Goal: Task Accomplishment & Management: Manage account settings

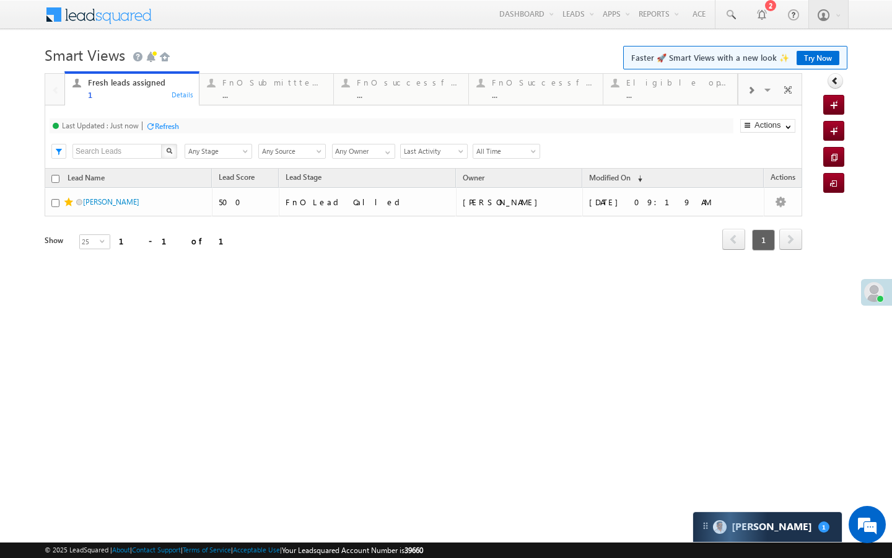
click at [272, 82] on div "FnO Submittted Leads" at bounding box center [273, 82] width 103 height 10
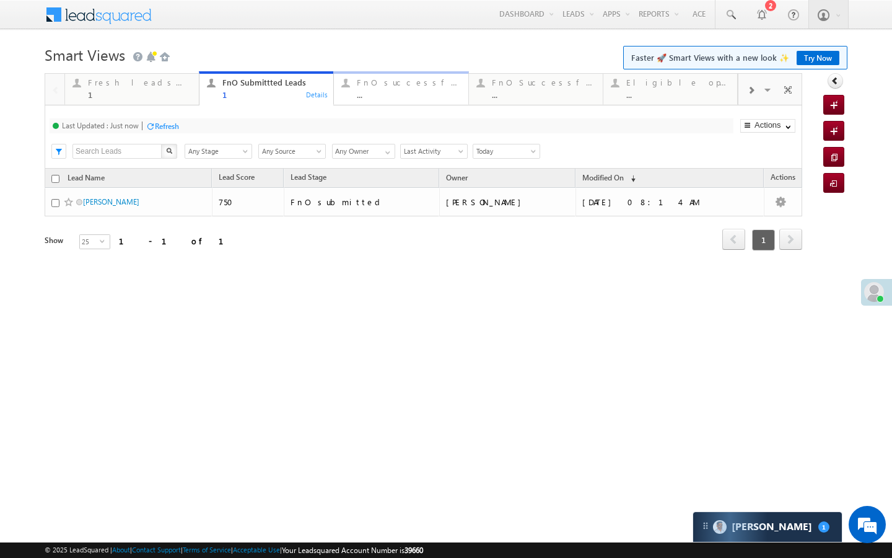
click at [400, 87] on div "FnO successful today Leads ..." at bounding box center [408, 87] width 103 height 24
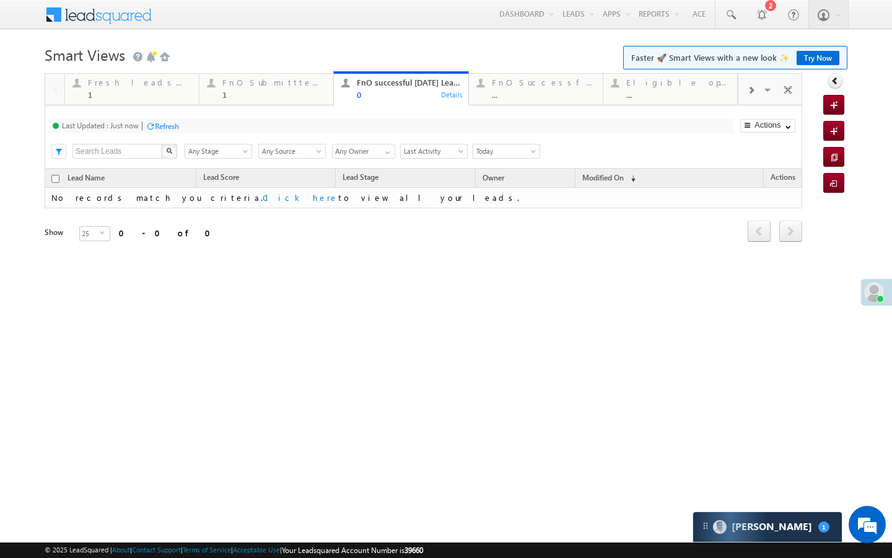
click at [745, 90] on div at bounding box center [751, 90] width 25 height 28
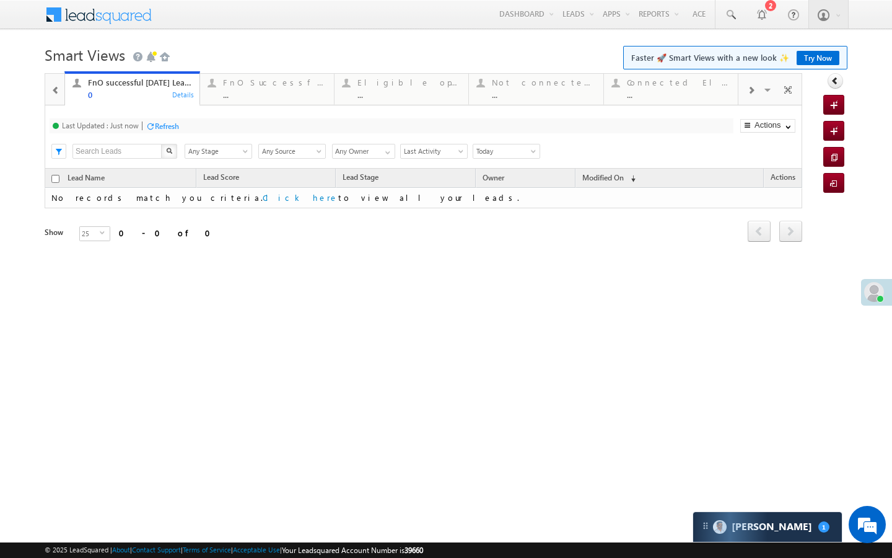
click at [745, 90] on div at bounding box center [751, 90] width 25 height 28
click at [570, 109] on div "Last Updated : Just now Refresh Refreshing... Search X Lead Stage Any Stage Any…" at bounding box center [424, 136] width 758 height 63
click at [570, 95] on div "..." at bounding box center [544, 94] width 103 height 9
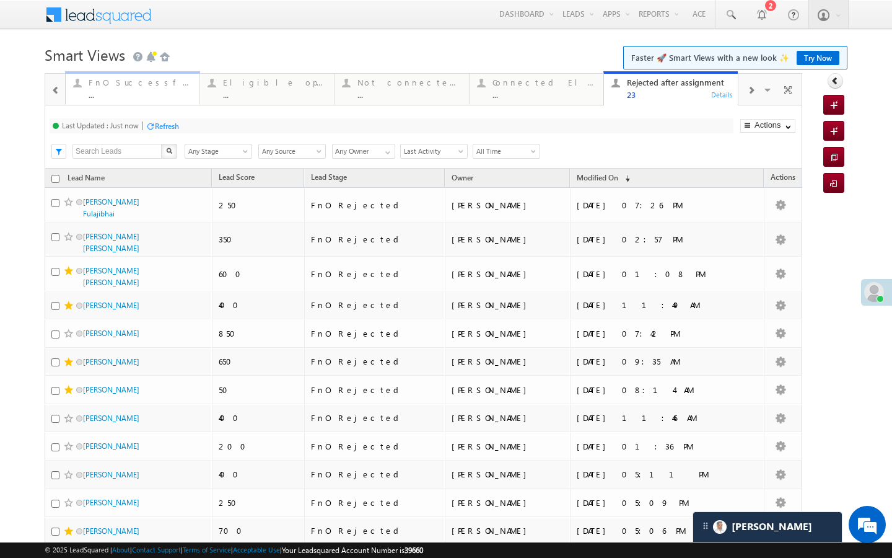
click at [123, 87] on div "FnO Successful MTD leads" at bounding box center [140, 82] width 103 height 10
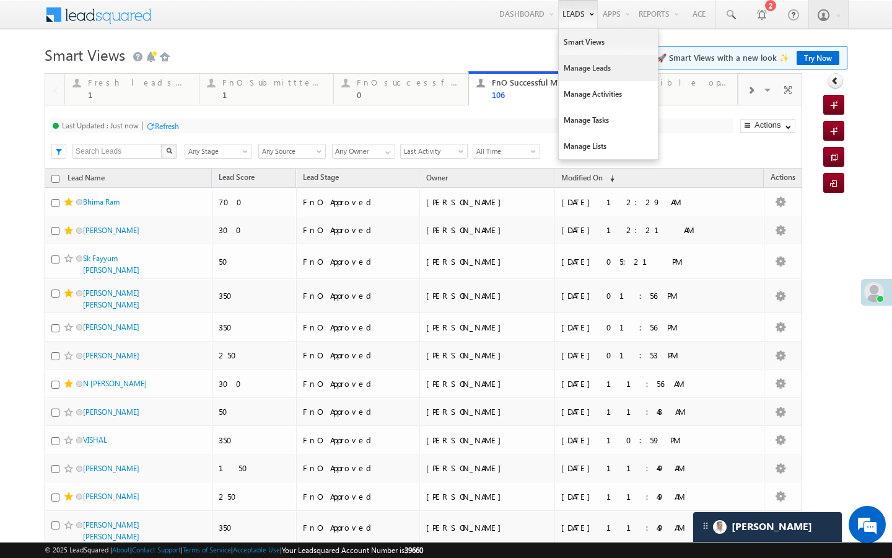
click at [563, 67] on link "Manage Leads" at bounding box center [608, 68] width 99 height 26
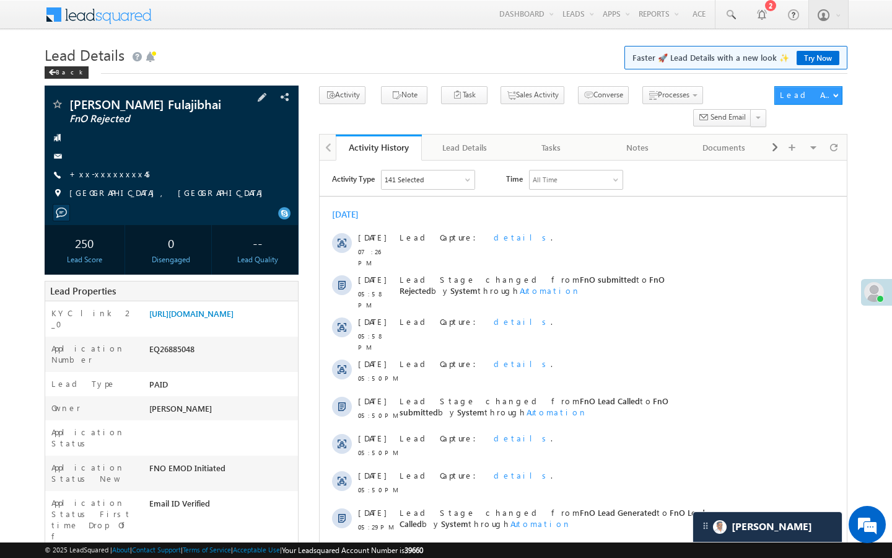
click at [108, 177] on div "[PERSON_NAME] Fulajibhai FnO Rejected +xx-xxxxxxxx45" at bounding box center [172, 152] width 242 height 108
click at [111, 179] on link "+xx-xxxxxxxx45" at bounding box center [109, 174] width 80 height 11
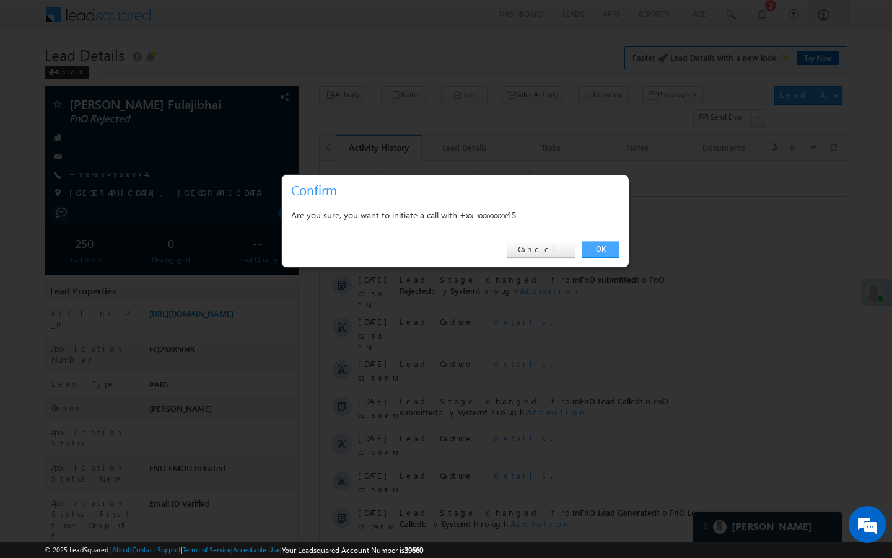
click at [605, 250] on link "OK" at bounding box center [601, 248] width 38 height 17
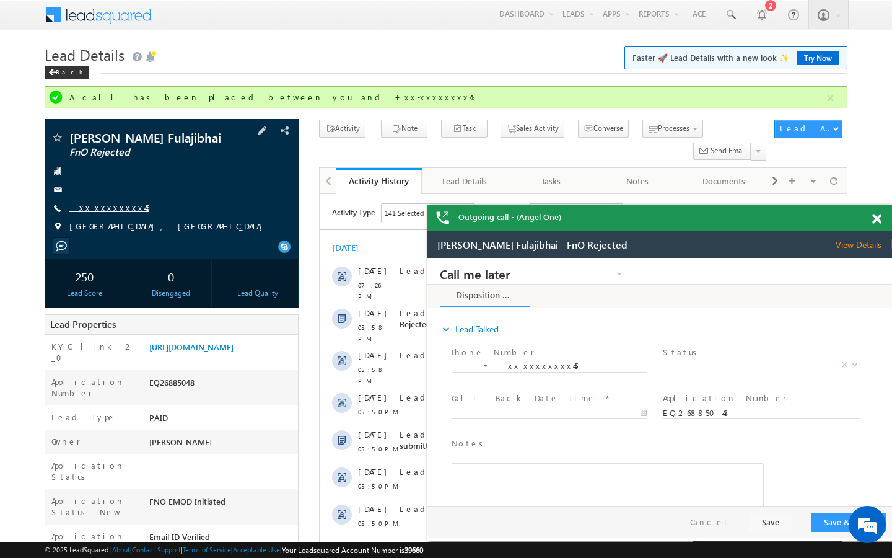
click at [99, 213] on link "+xx-xxxxxxxx45" at bounding box center [109, 207] width 80 height 11
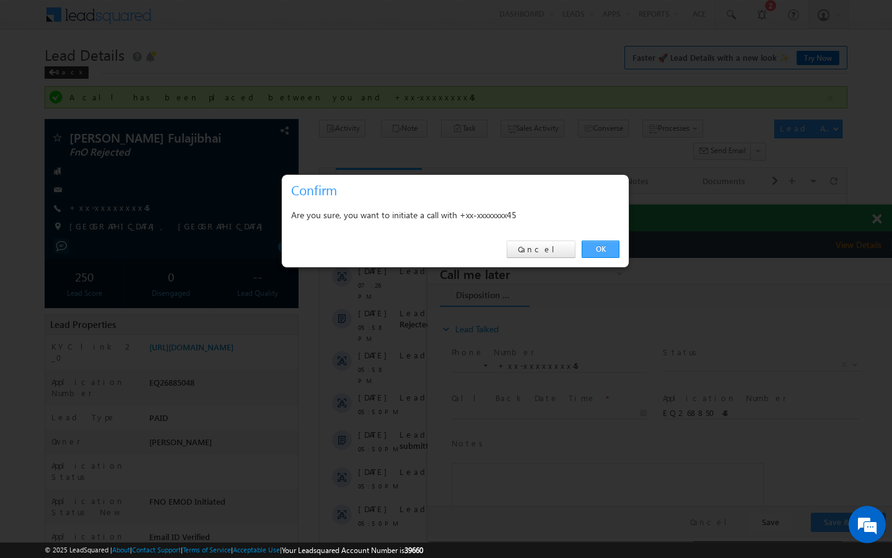
click at [601, 245] on link "OK" at bounding box center [601, 248] width 38 height 17
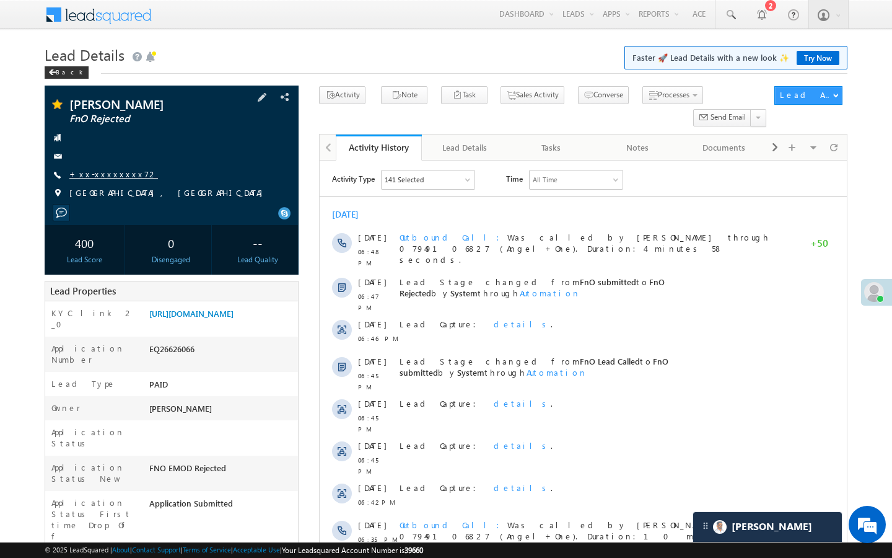
click at [103, 174] on link "+xx-xxxxxxxx72" at bounding box center [113, 174] width 89 height 11
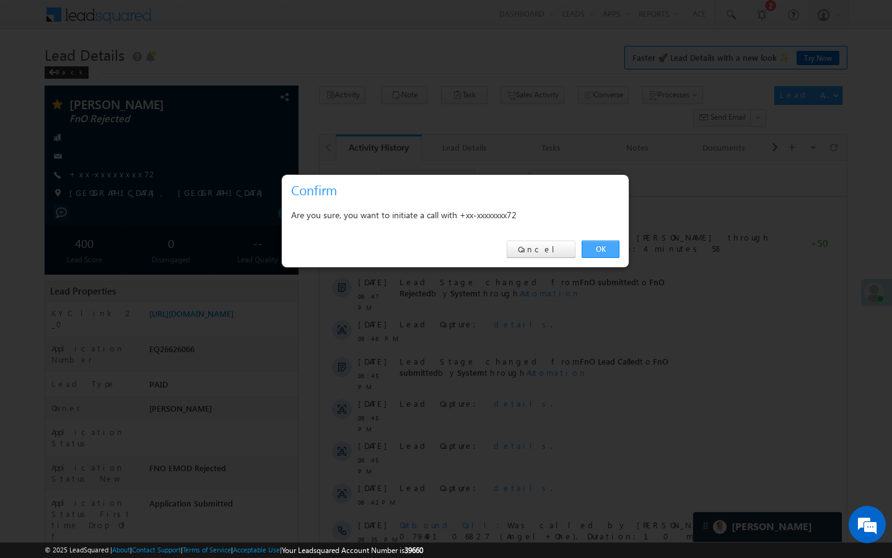
click at [602, 250] on link "OK" at bounding box center [601, 248] width 38 height 17
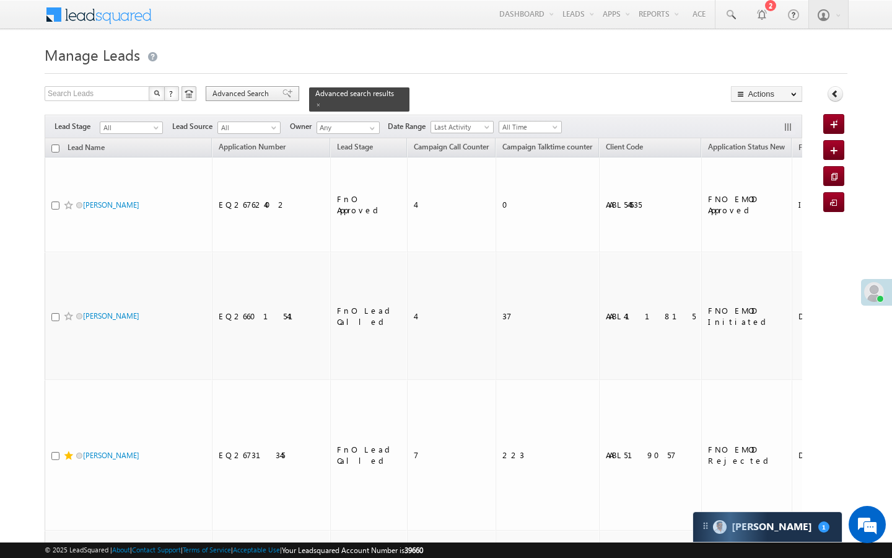
click at [244, 89] on span "Advanced Search" at bounding box center [243, 93] width 60 height 11
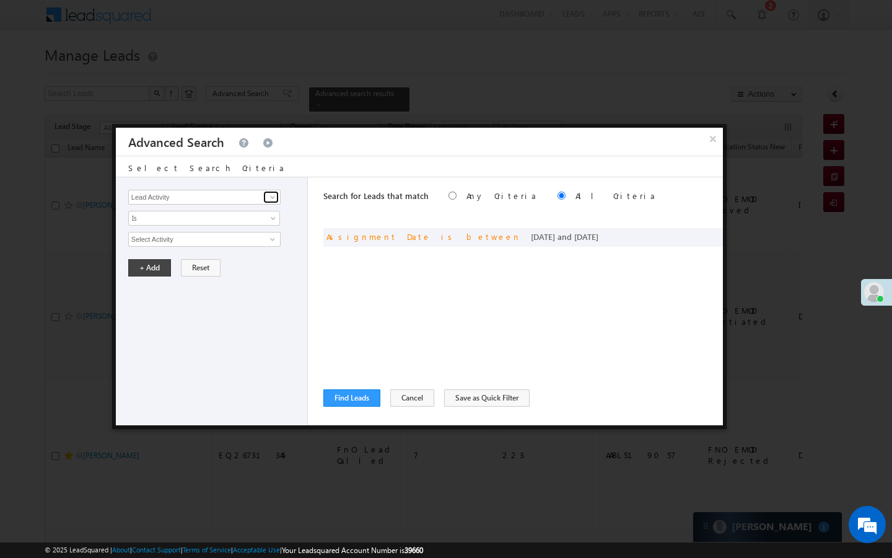
click at [268, 197] on span at bounding box center [273, 197] width 10 height 10
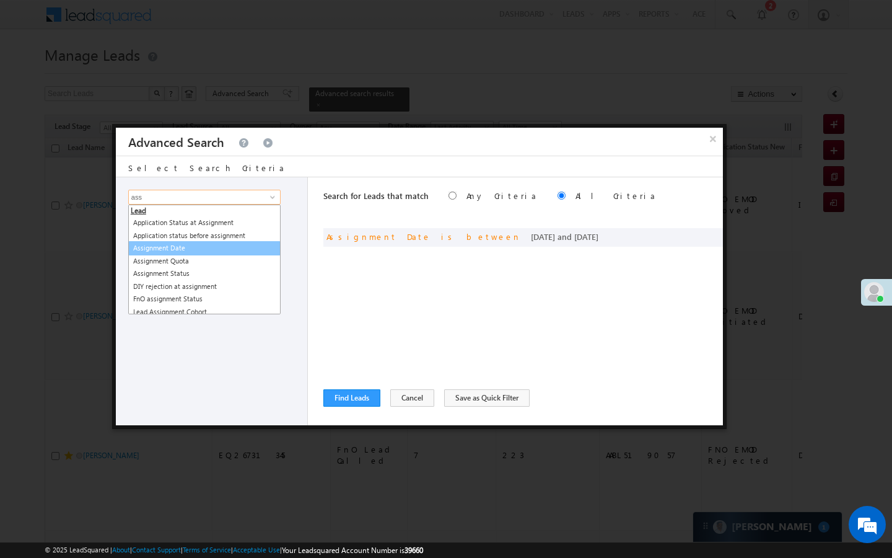
click at [185, 250] on link "Assignment Date" at bounding box center [204, 248] width 152 height 14
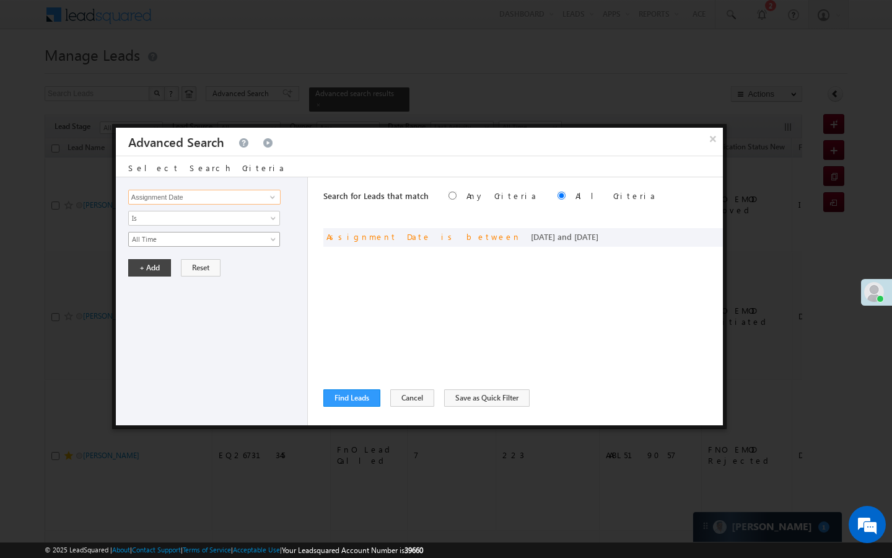
type input "Assignment Date"
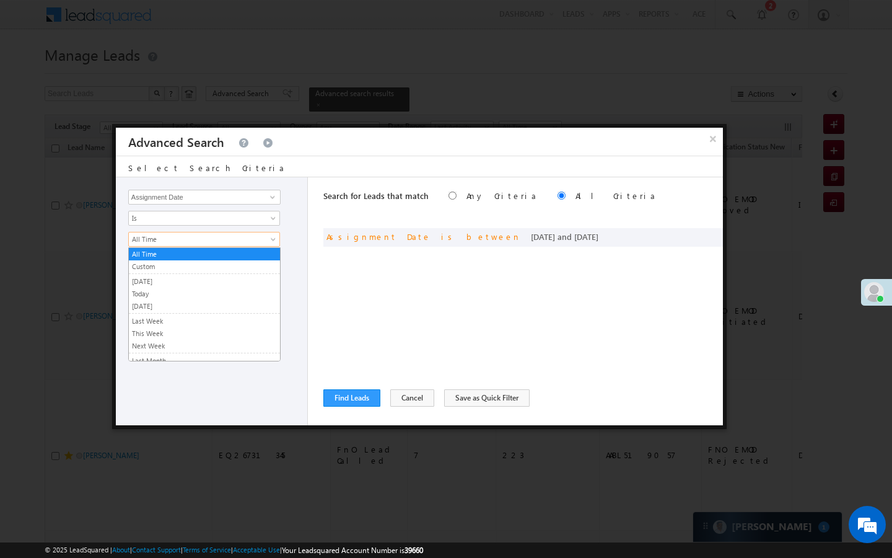
click at [190, 235] on span "All Time" at bounding box center [196, 239] width 134 height 11
click at [154, 283] on link "[DATE]" at bounding box center [204, 281] width 151 height 11
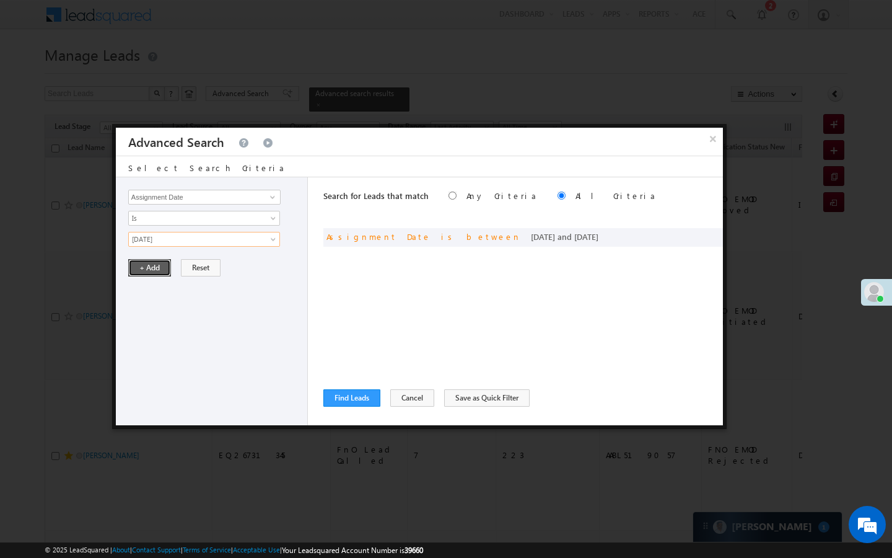
click at [157, 266] on button "+ Add" at bounding box center [149, 267] width 43 height 17
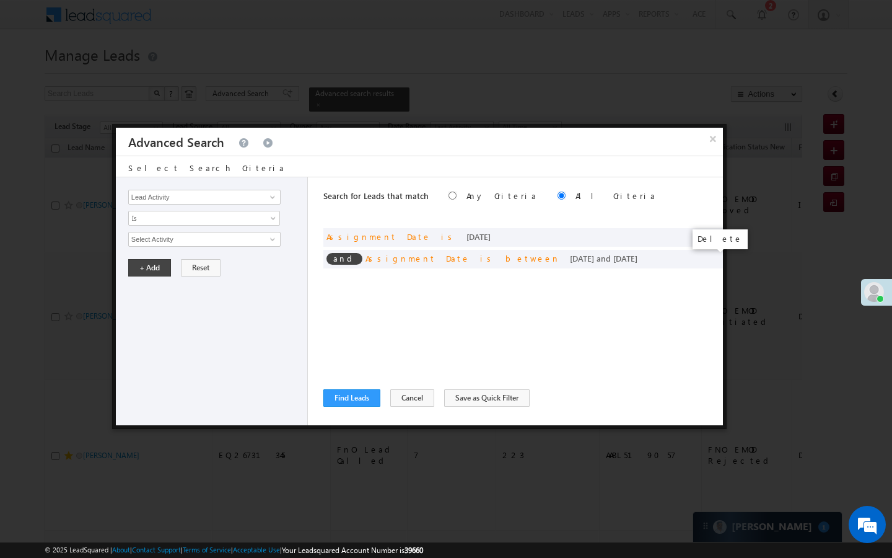
click at [0, 0] on span at bounding box center [0, 0] width 0 height 0
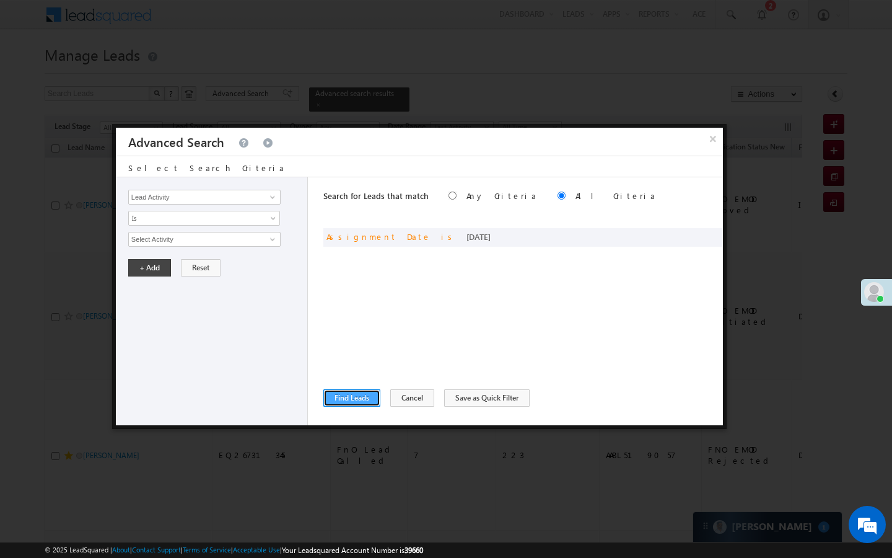
click at [354, 395] on button "Find Leads" at bounding box center [351, 397] width 57 height 17
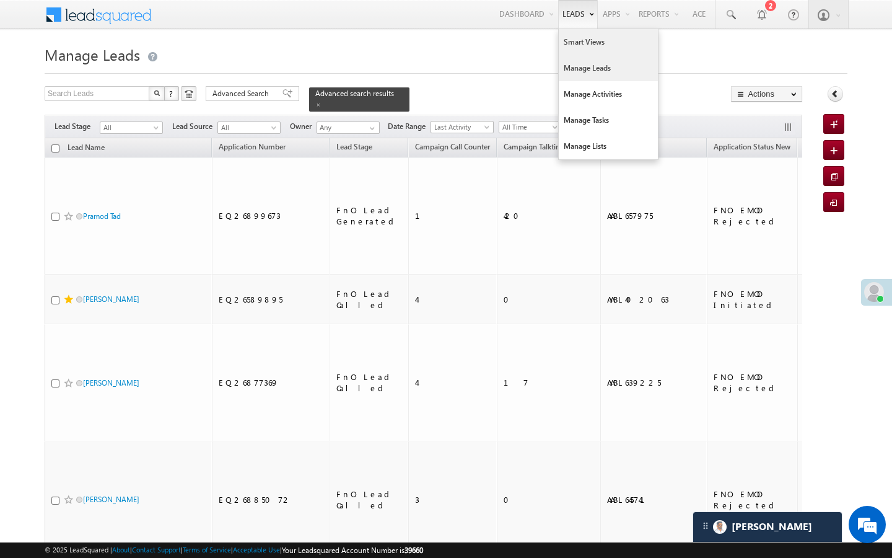
click at [574, 43] on link "Smart Views" at bounding box center [608, 42] width 99 height 26
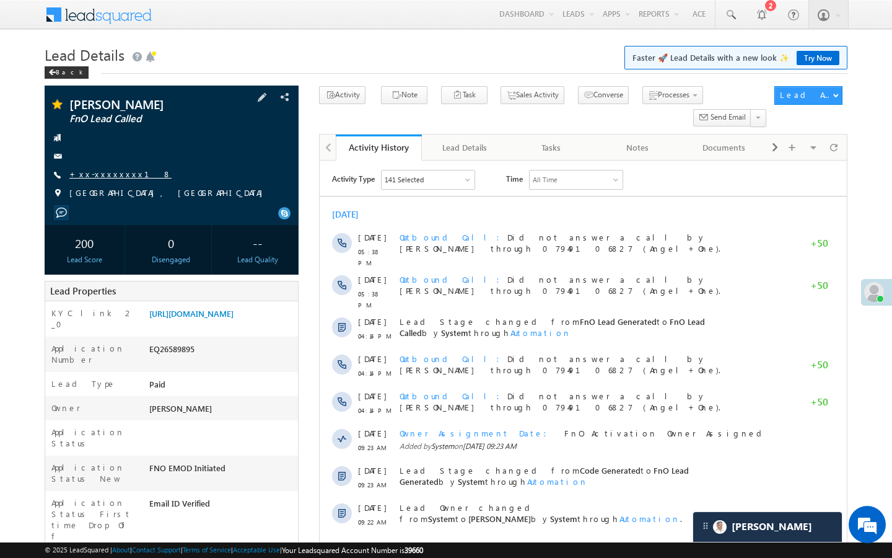
click at [117, 175] on link "+xx-xxxxxxxx18" at bounding box center [120, 174] width 102 height 11
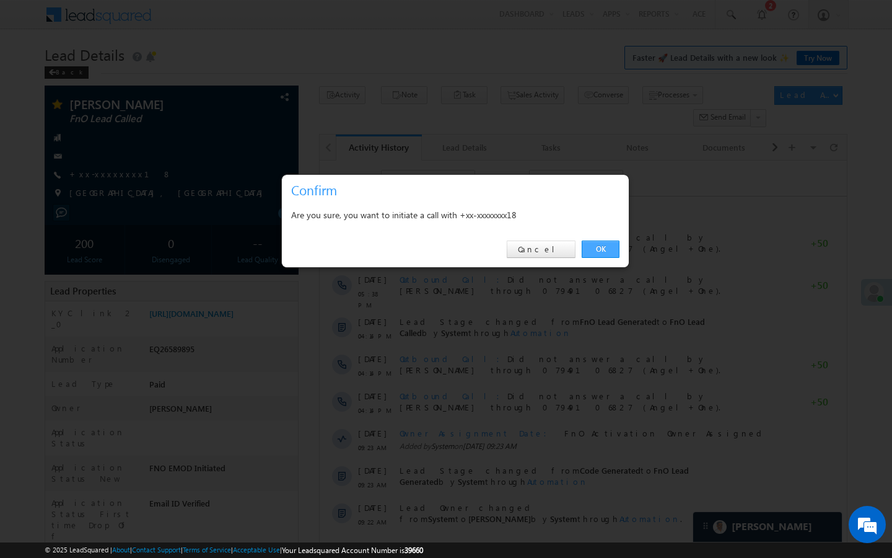
click at [595, 248] on link "OK" at bounding box center [601, 248] width 38 height 17
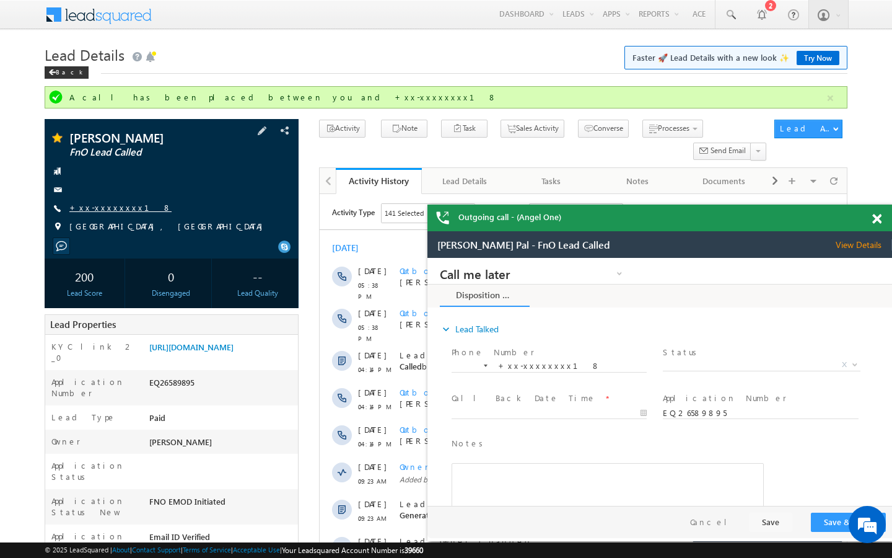
click at [108, 205] on link "+xx-xxxxxxxx18" at bounding box center [120, 207] width 102 height 11
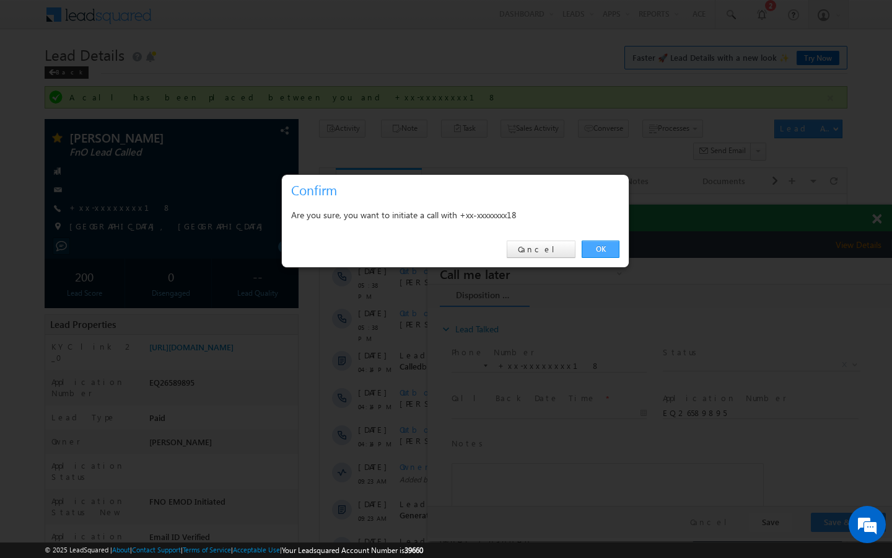
click at [601, 248] on link "OK" at bounding box center [601, 248] width 38 height 17
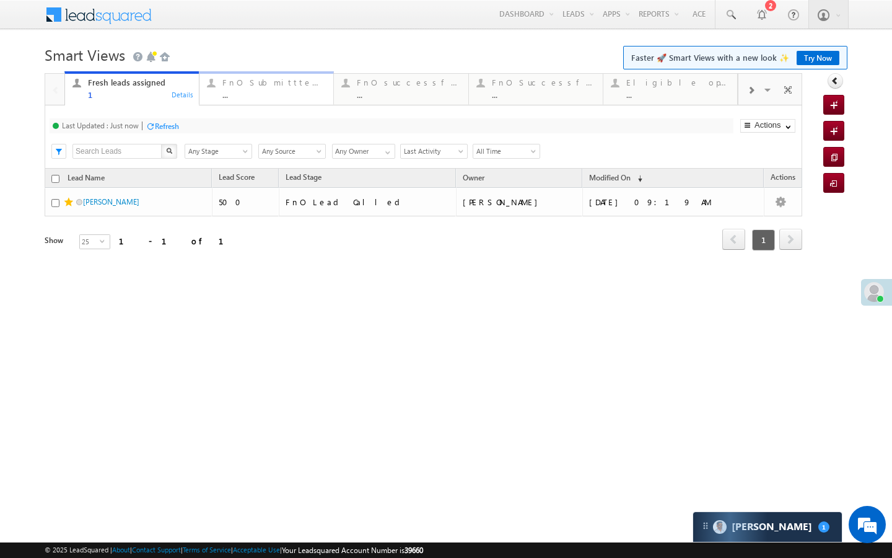
click at [273, 92] on div "..." at bounding box center [273, 94] width 103 height 9
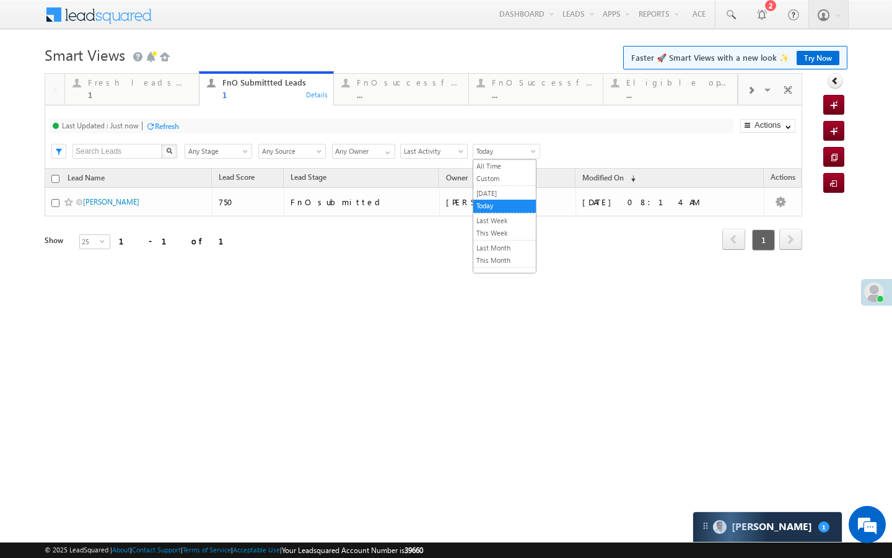
click at [497, 152] on span "Today" at bounding box center [504, 151] width 63 height 11
click at [495, 195] on link "[DATE]" at bounding box center [504, 193] width 63 height 11
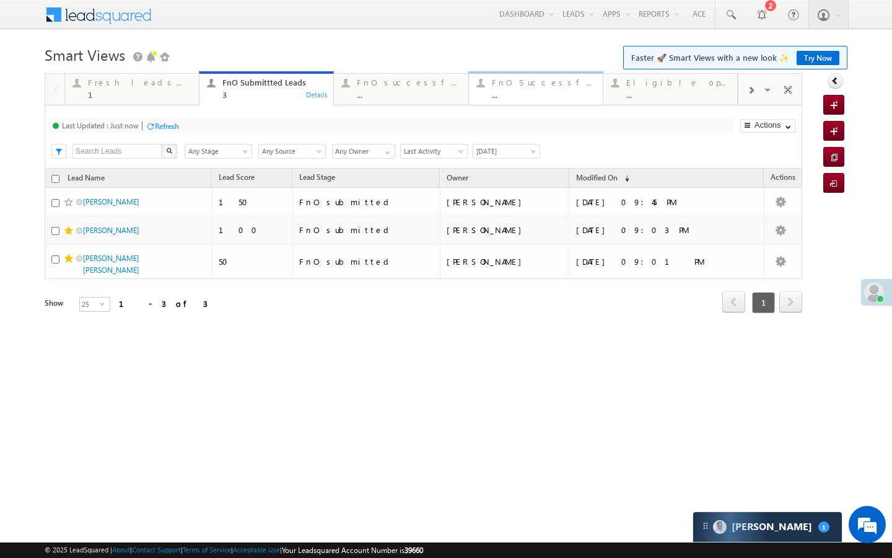
click at [565, 95] on div "..." at bounding box center [543, 94] width 103 height 9
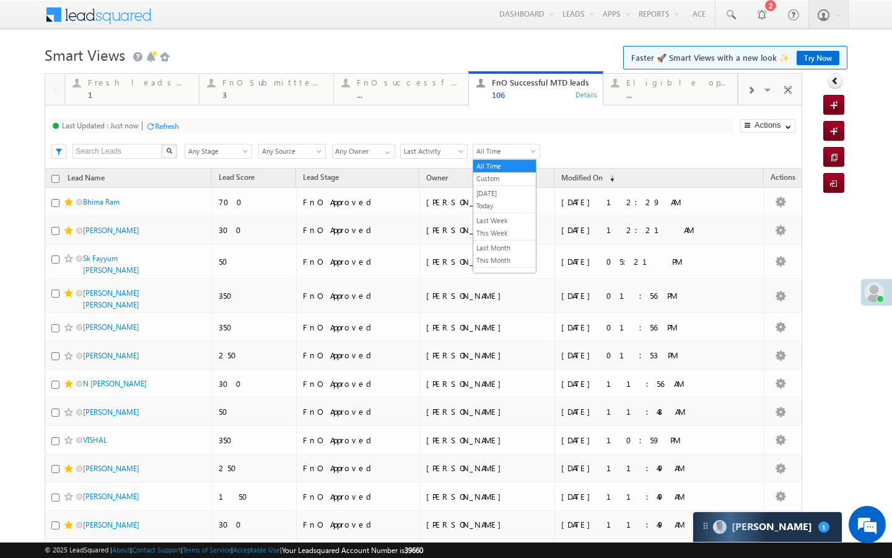
click at [503, 152] on span "All Time" at bounding box center [504, 151] width 63 height 11
click at [499, 196] on link "[DATE]" at bounding box center [504, 193] width 63 height 11
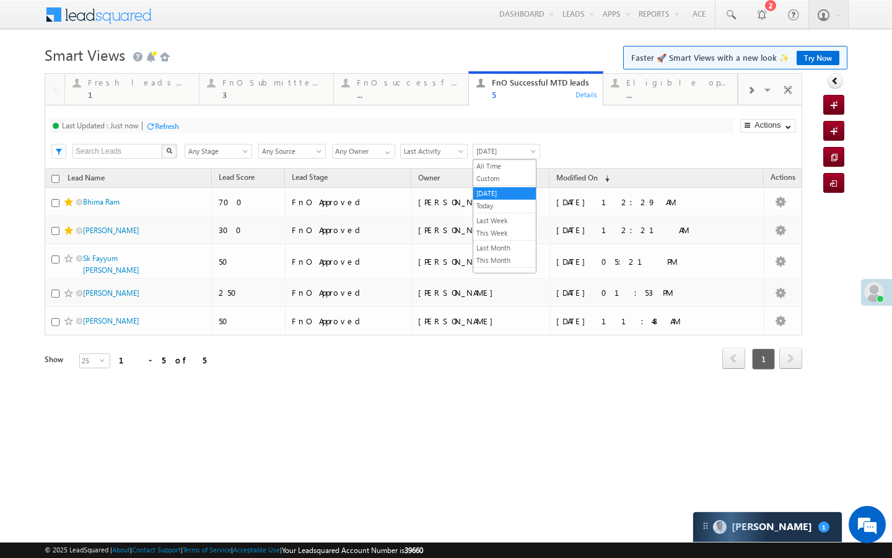
click at [497, 149] on span "[DATE]" at bounding box center [504, 151] width 63 height 11
click at [501, 169] on link "All Time" at bounding box center [504, 165] width 63 height 11
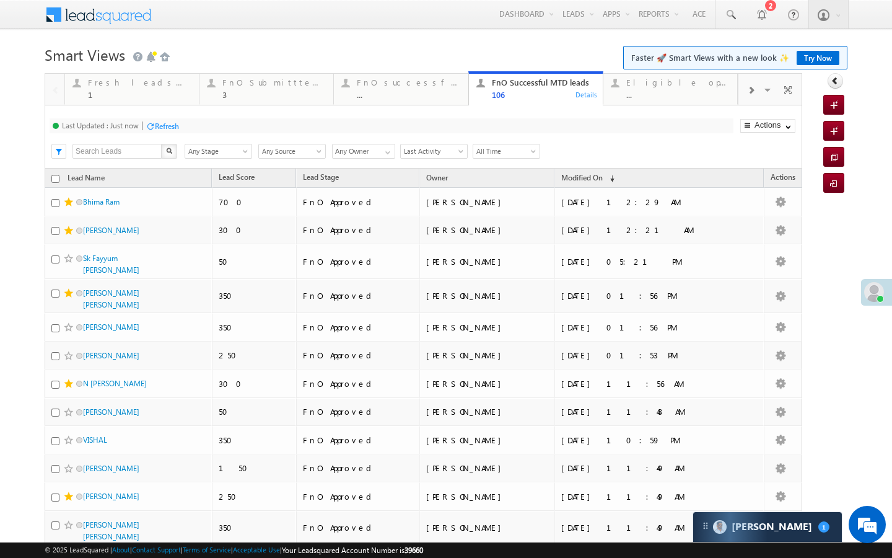
click at [268, 107] on div "Last Updated : Just now Refresh Refreshing... Search X Lead Stage Any Stage Any…" at bounding box center [424, 136] width 758 height 63
click at [280, 100] on link "FnO Submittted Leads 3 Details" at bounding box center [266, 87] width 135 height 33
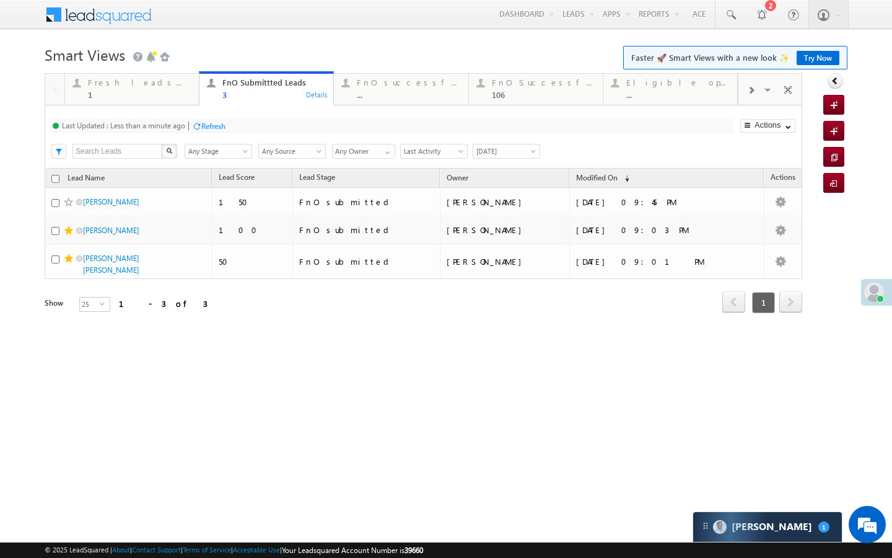
click at [171, 109] on div "Last Updated : Less than a minute ago Refresh Refreshing... Search X Lead Stage…" at bounding box center [424, 136] width 758 height 63
click at [174, 103] on link "Fresh leads assigned 1 Details" at bounding box center [131, 87] width 135 height 33
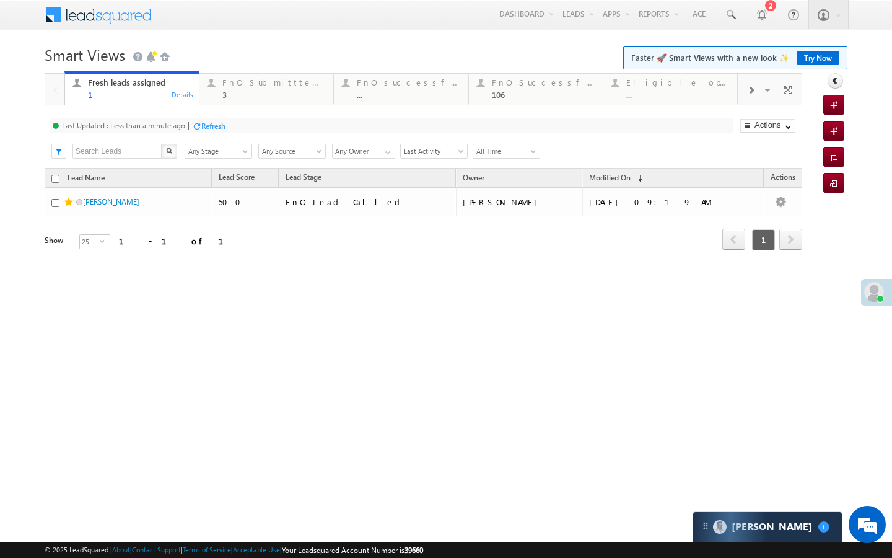
click at [203, 131] on div "Refresh" at bounding box center [208, 126] width 33 height 12
click at [222, 103] on link "FnO Submittted Leads 3 Details" at bounding box center [266, 87] width 135 height 33
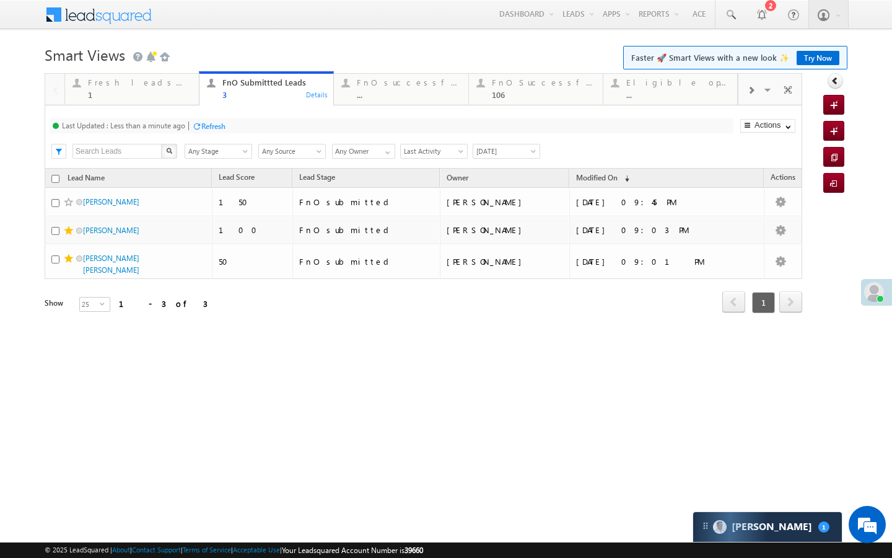
click at [499, 157] on span "[DATE]" at bounding box center [504, 151] width 63 height 11
click at [487, 206] on link "Today" at bounding box center [504, 205] width 63 height 11
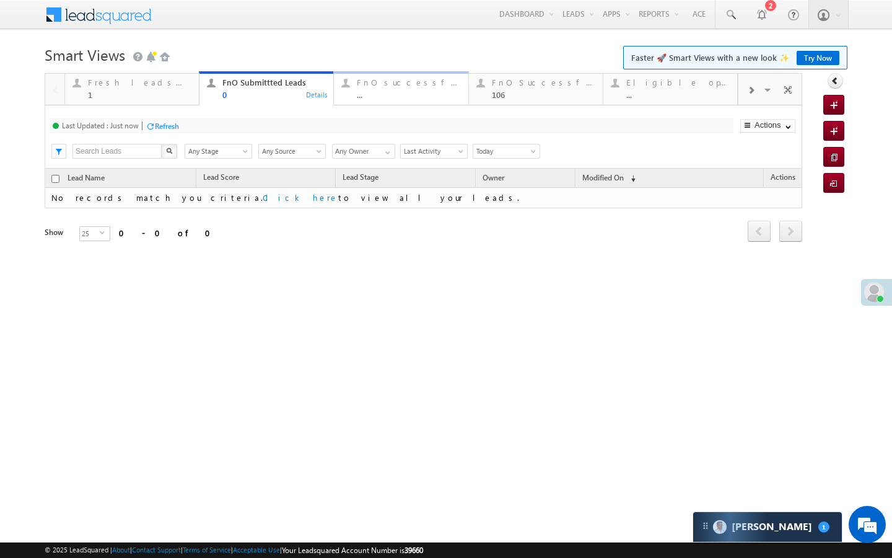
click at [400, 100] on link "FnO successful today Leads ... Details" at bounding box center [400, 87] width 135 height 33
click at [219, 92] on div "FnO Submittted Leads 0 Details" at bounding box center [266, 87] width 131 height 24
click at [173, 123] on div "Refresh" at bounding box center [167, 125] width 24 height 9
click at [750, 94] on span at bounding box center [750, 91] width 7 height 10
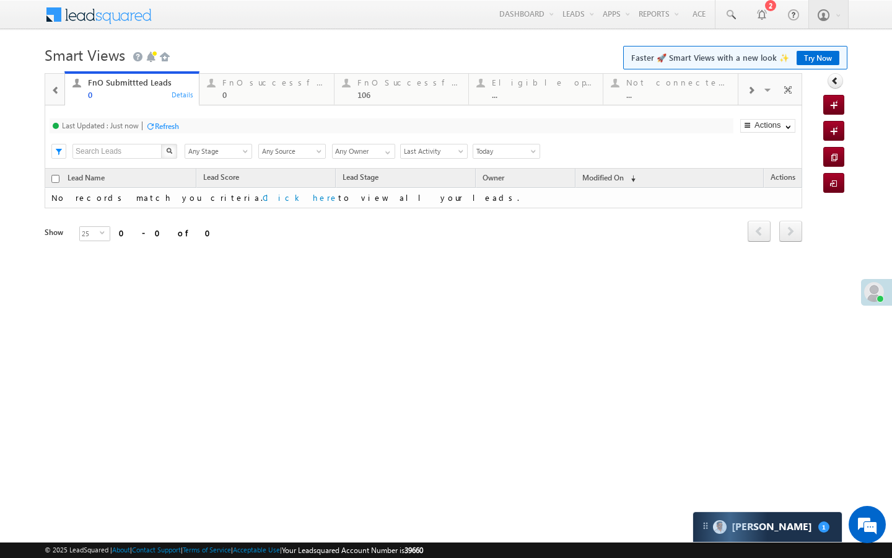
click at [750, 94] on span at bounding box center [750, 91] width 7 height 10
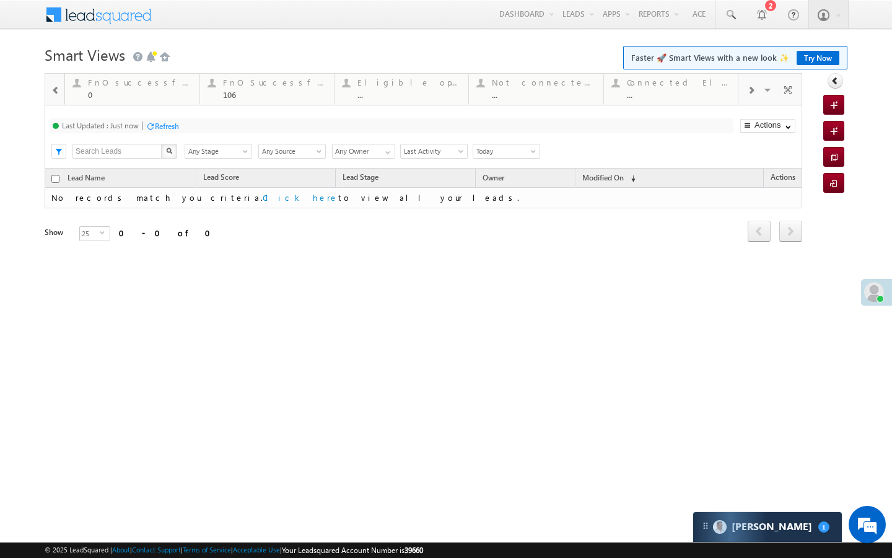
click at [750, 94] on span at bounding box center [750, 91] width 7 height 10
click at [750, 94] on div "Visible Tabs Fresh leads assigned Default FnO Submittted Leads Default FnO succ…" at bounding box center [771, 89] width 64 height 30
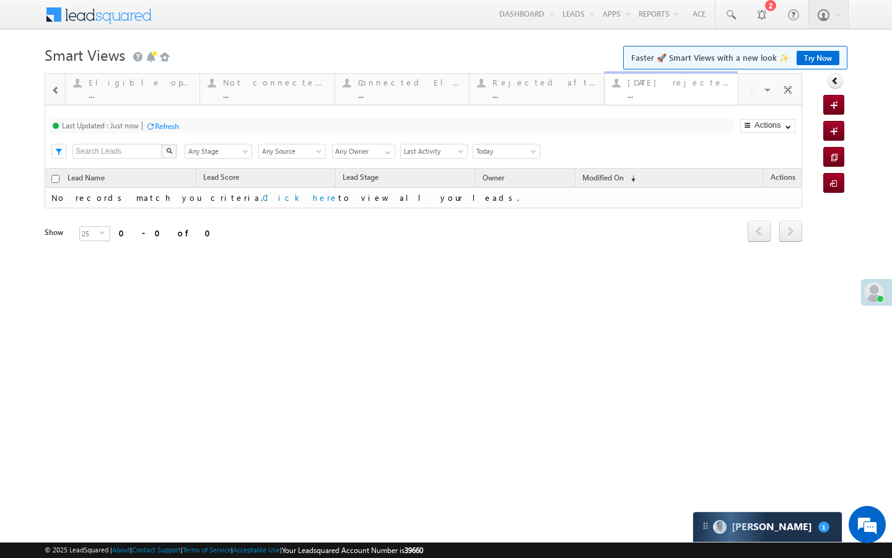
click at [691, 97] on div "..." at bounding box center [679, 94] width 103 height 9
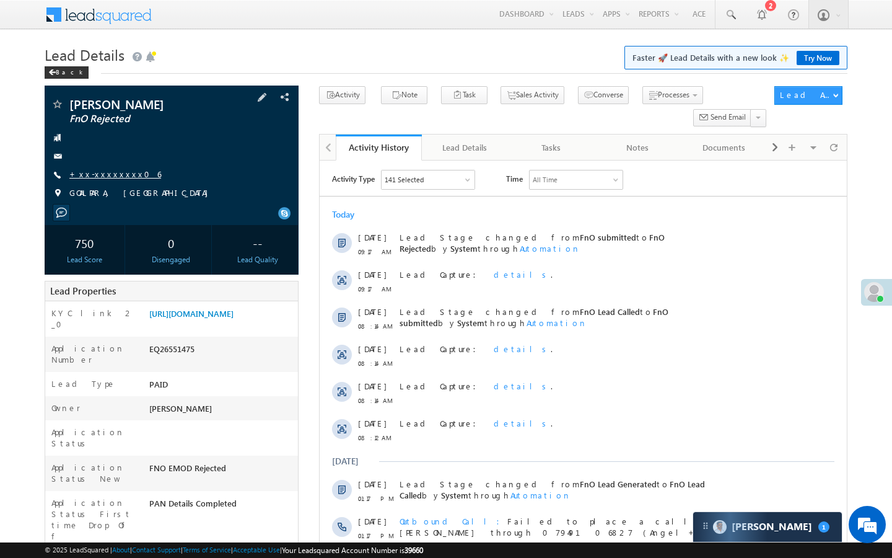
click at [114, 174] on link "+xx-xxxxxxxx06" at bounding box center [115, 174] width 92 height 11
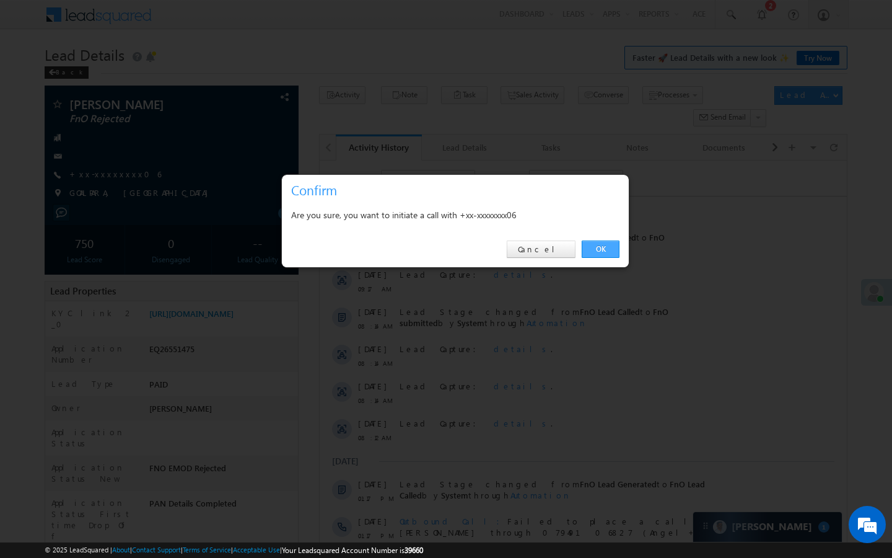
click at [604, 242] on link "OK" at bounding box center [601, 248] width 38 height 17
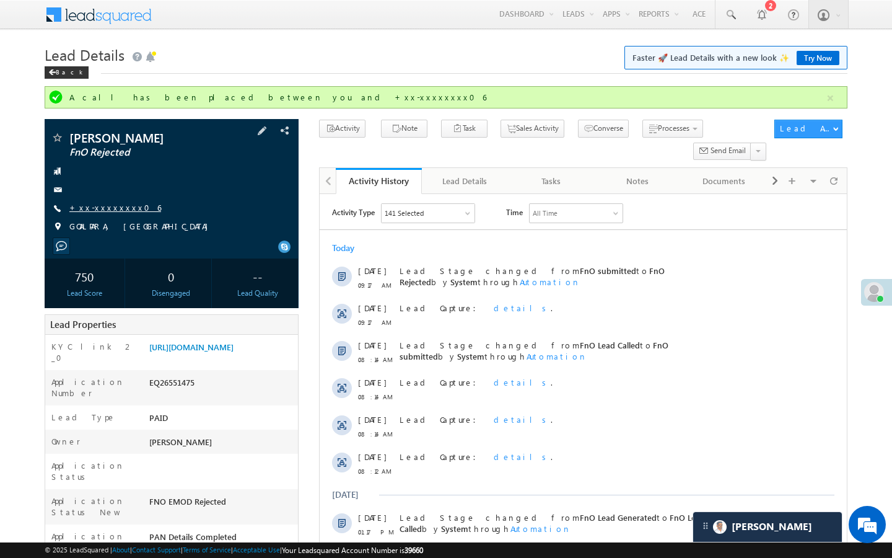
click at [103, 210] on link "+xx-xxxxxxxx06" at bounding box center [115, 207] width 92 height 11
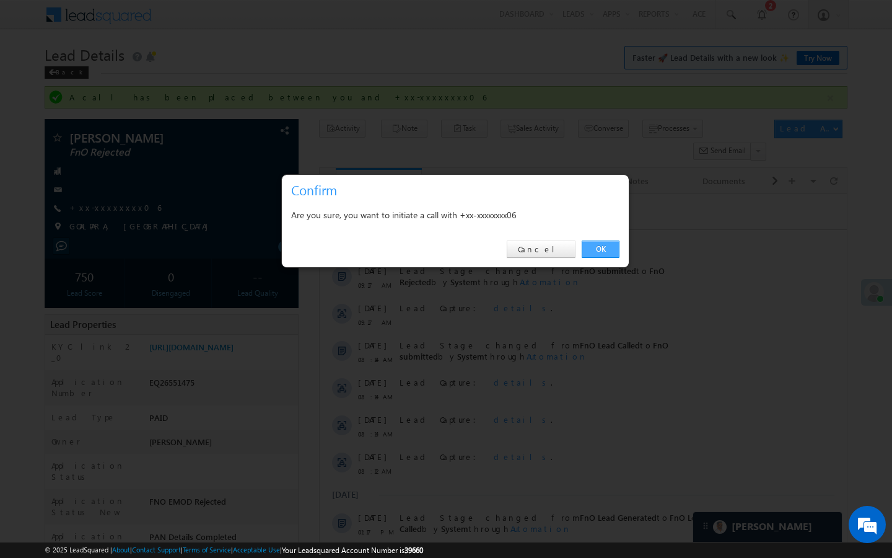
click at [609, 249] on link "OK" at bounding box center [601, 248] width 38 height 17
